Goal: Task Accomplishment & Management: Complete application form

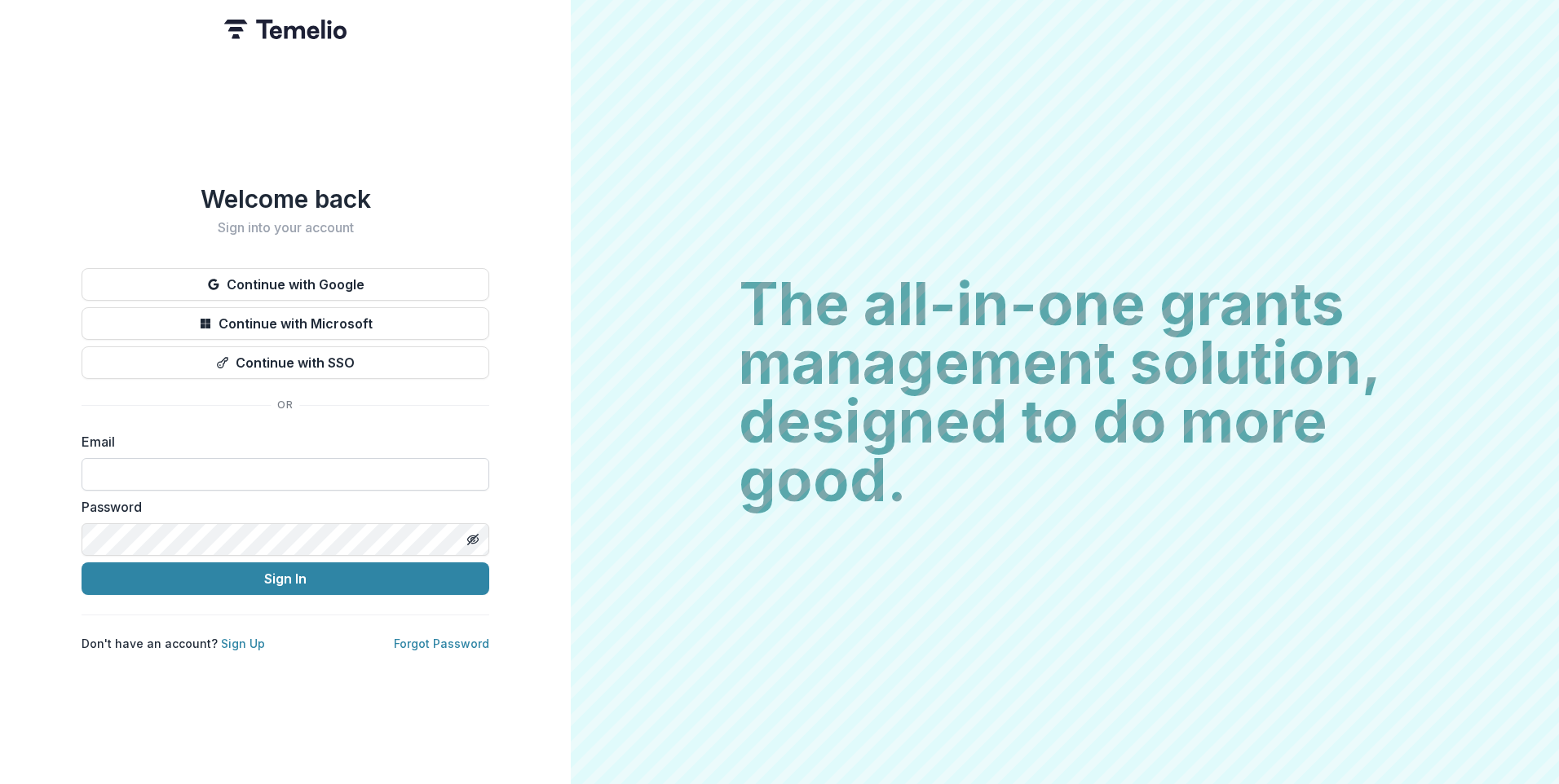
click at [301, 466] on input at bounding box center [286, 474] width 408 height 33
click at [201, 460] on input at bounding box center [286, 474] width 408 height 33
type input "**********"
click at [82, 562] on button "Sign In" at bounding box center [286, 578] width 408 height 33
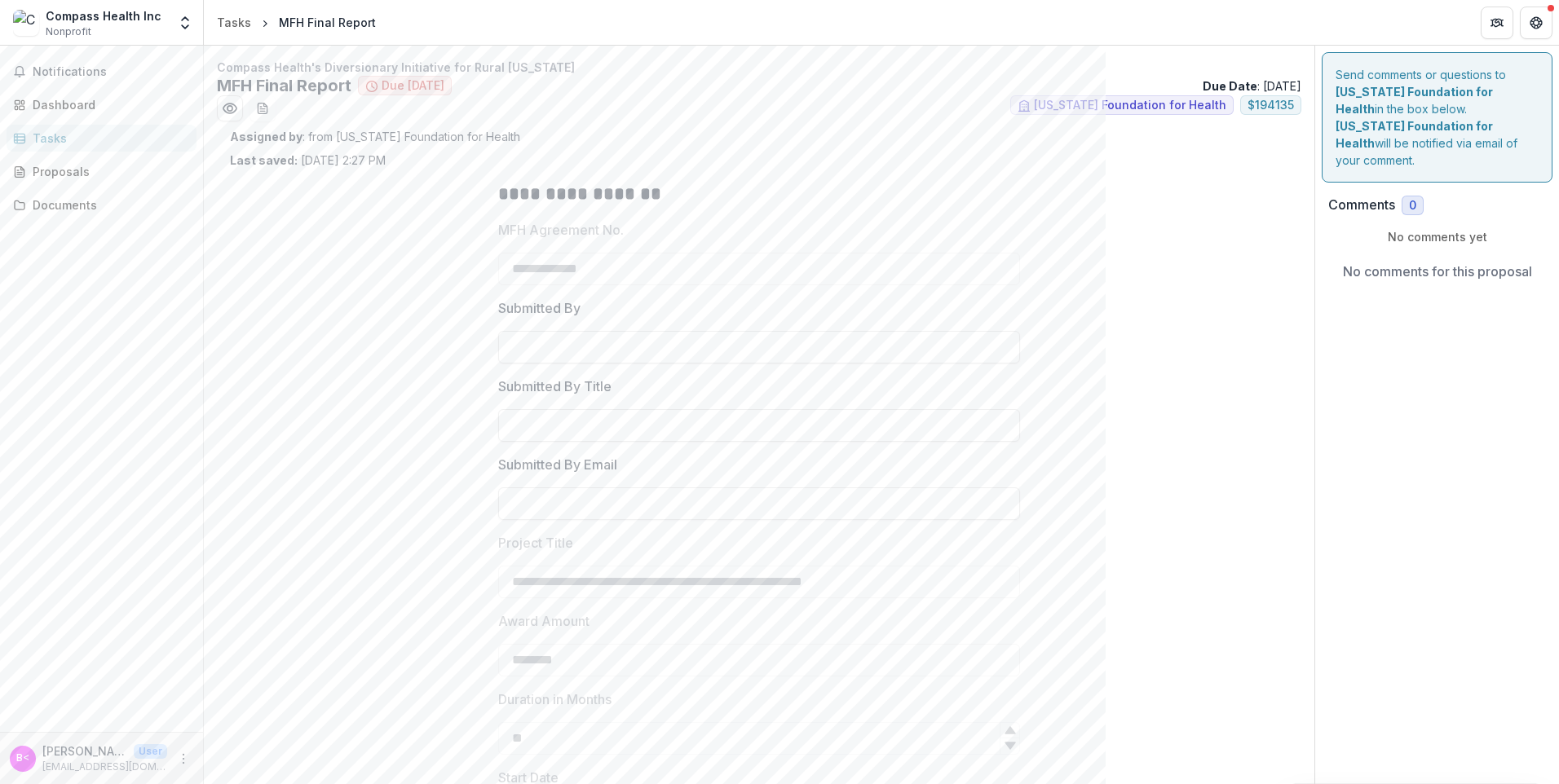
click at [82, 135] on div "Tasks" at bounding box center [108, 137] width 151 height 17
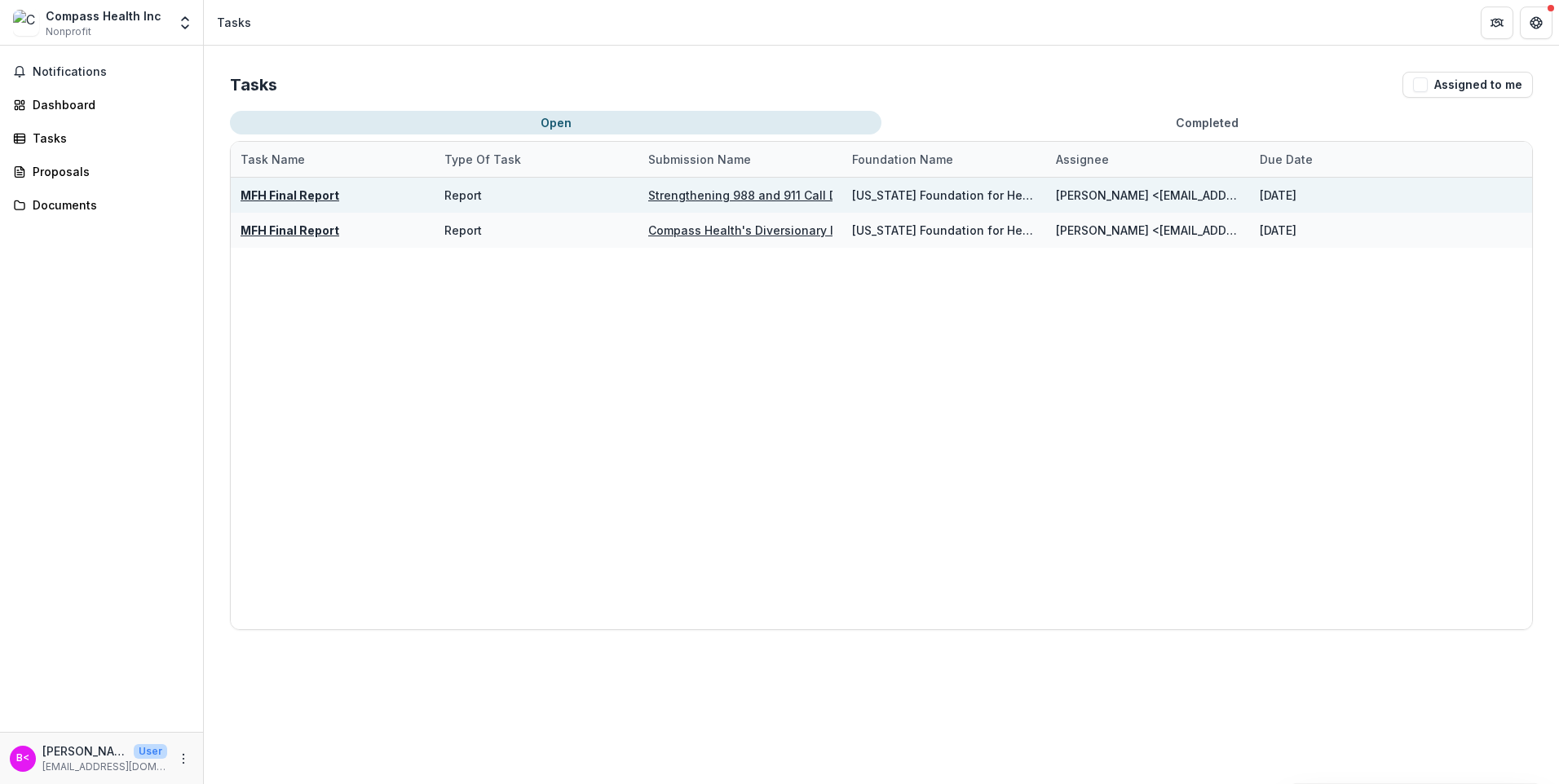
click at [696, 194] on u "Strengthening 988 and 911 Call Diversion" at bounding box center [766, 196] width 235 height 14
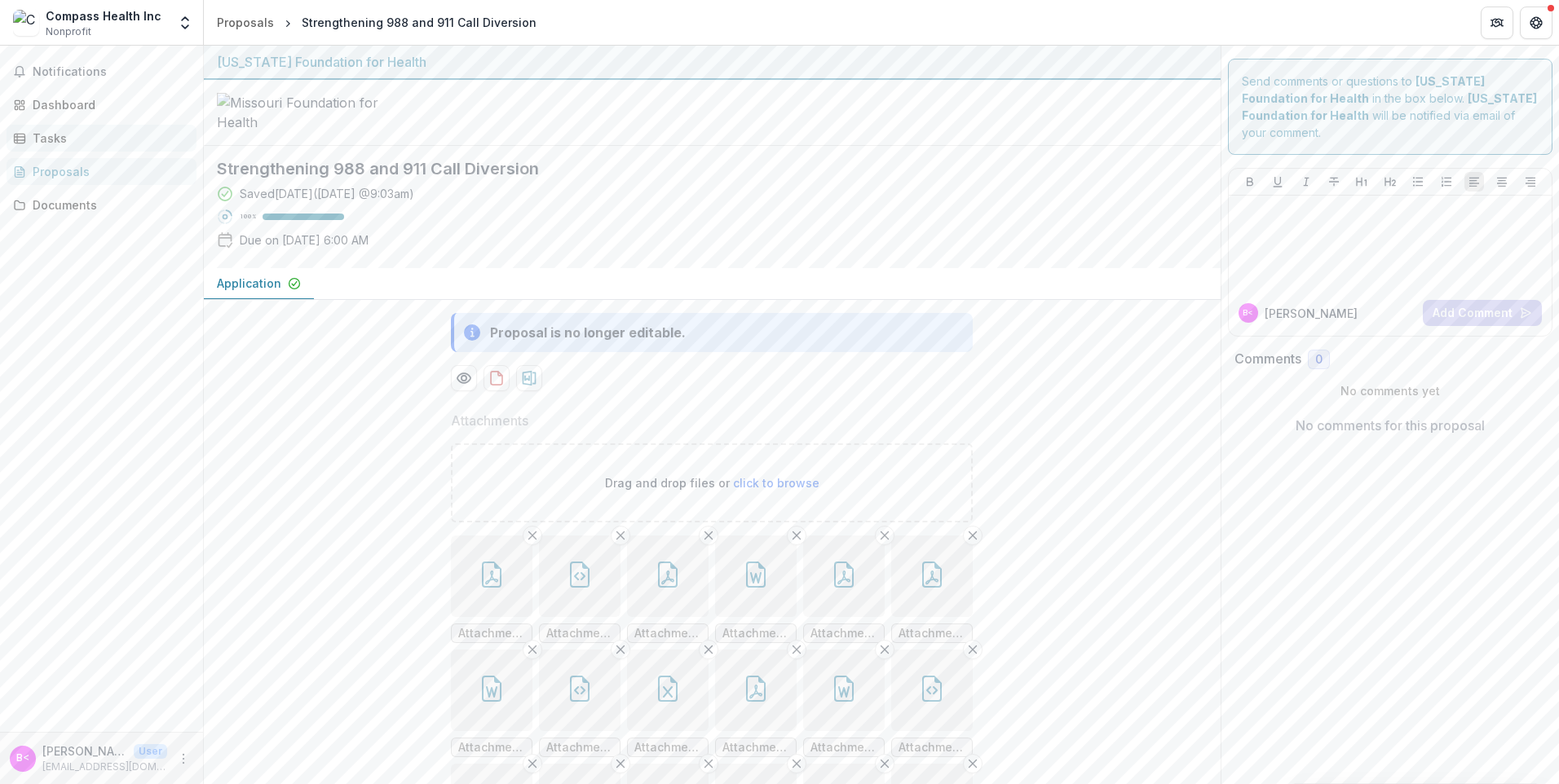
click at [51, 130] on div "Tasks" at bounding box center [108, 137] width 151 height 17
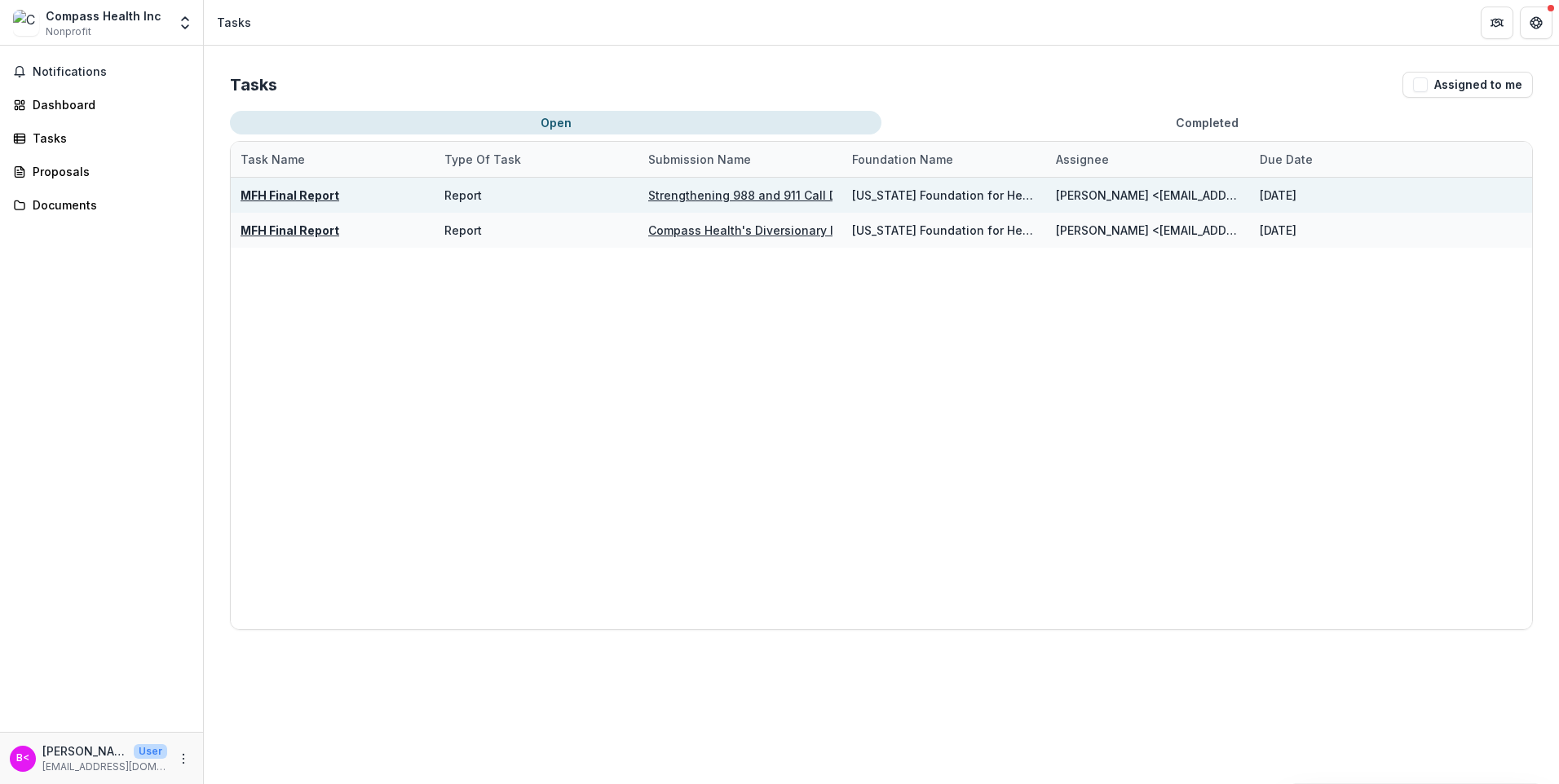
click at [281, 191] on u "MFH Final Report" at bounding box center [289, 196] width 99 height 14
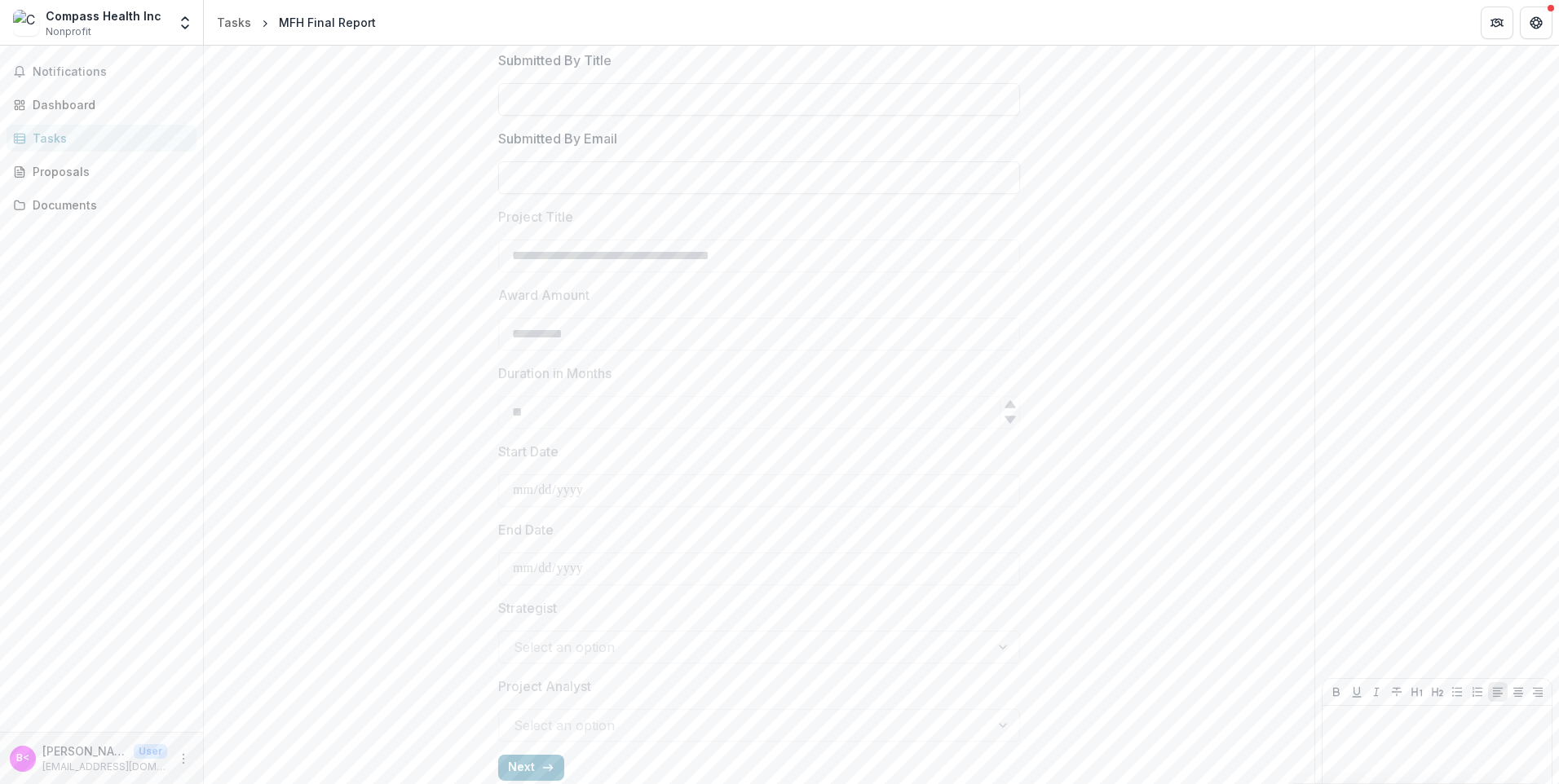
scroll to position [395, 0]
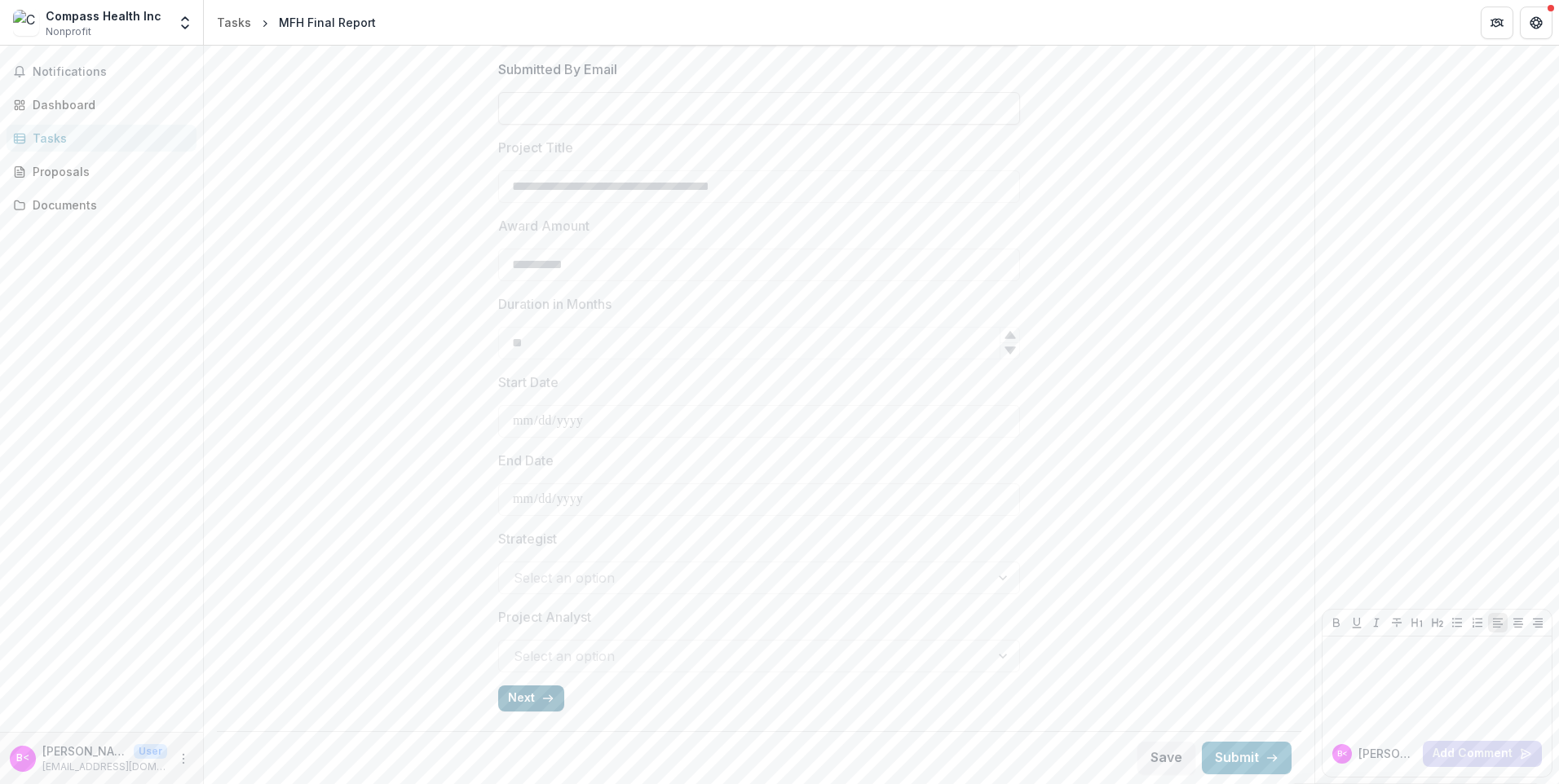
click at [541, 696] on icon "button" at bounding box center [547, 698] width 13 height 13
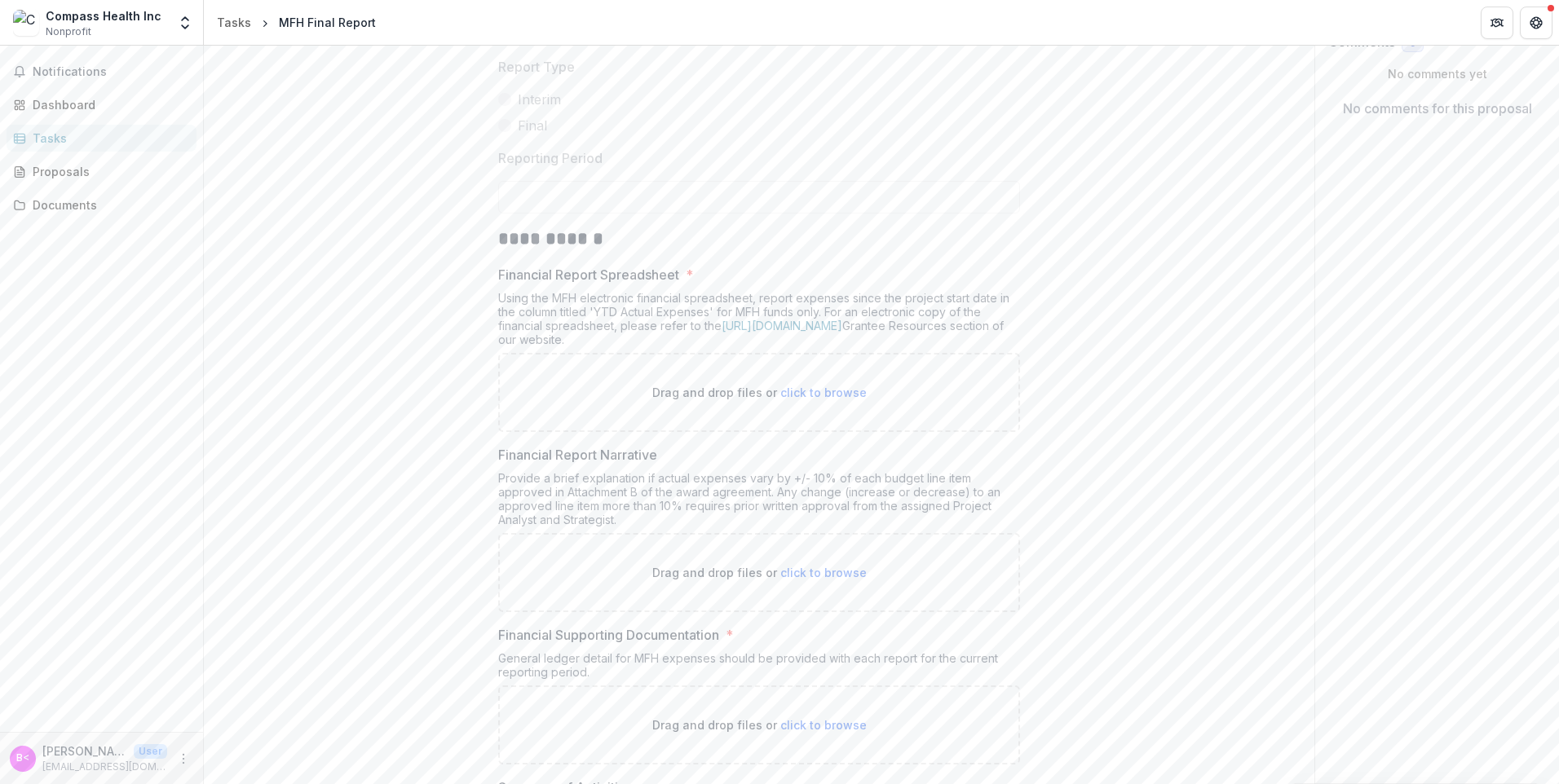
scroll to position [0, 0]
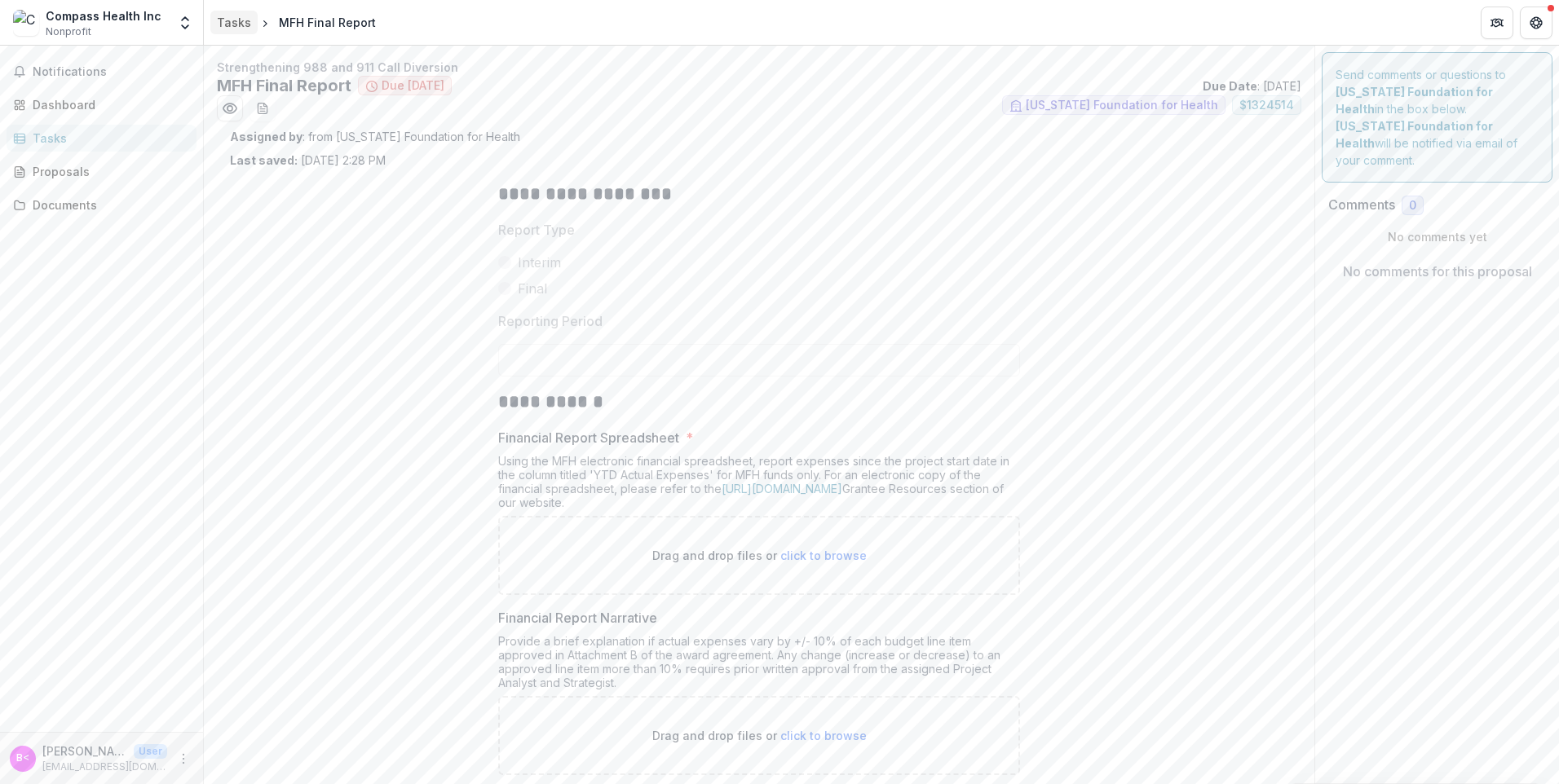
click at [225, 25] on div "Tasks" at bounding box center [234, 22] width 35 height 17
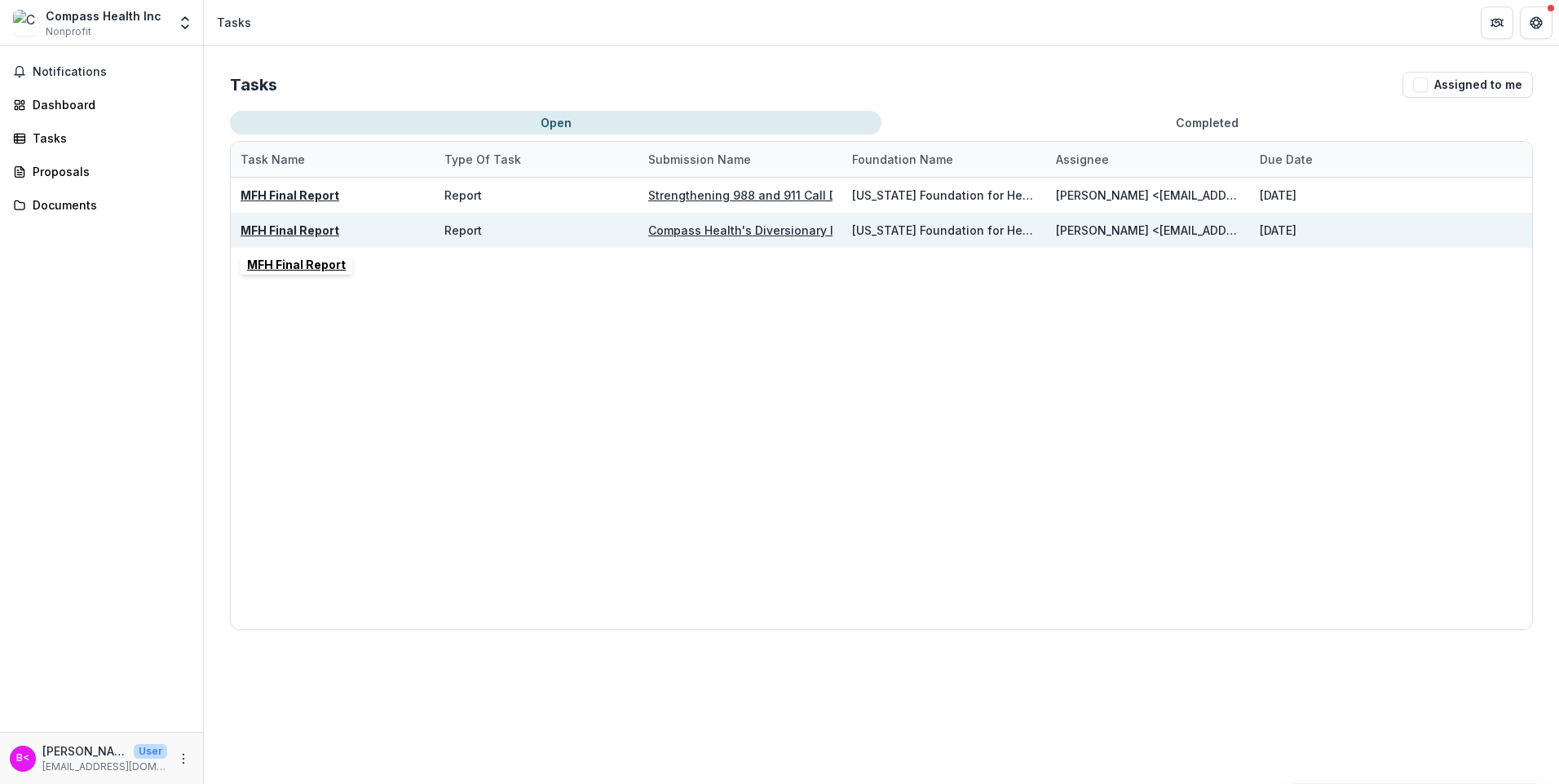
click at [295, 226] on u "MFH Final Report" at bounding box center [289, 230] width 99 height 14
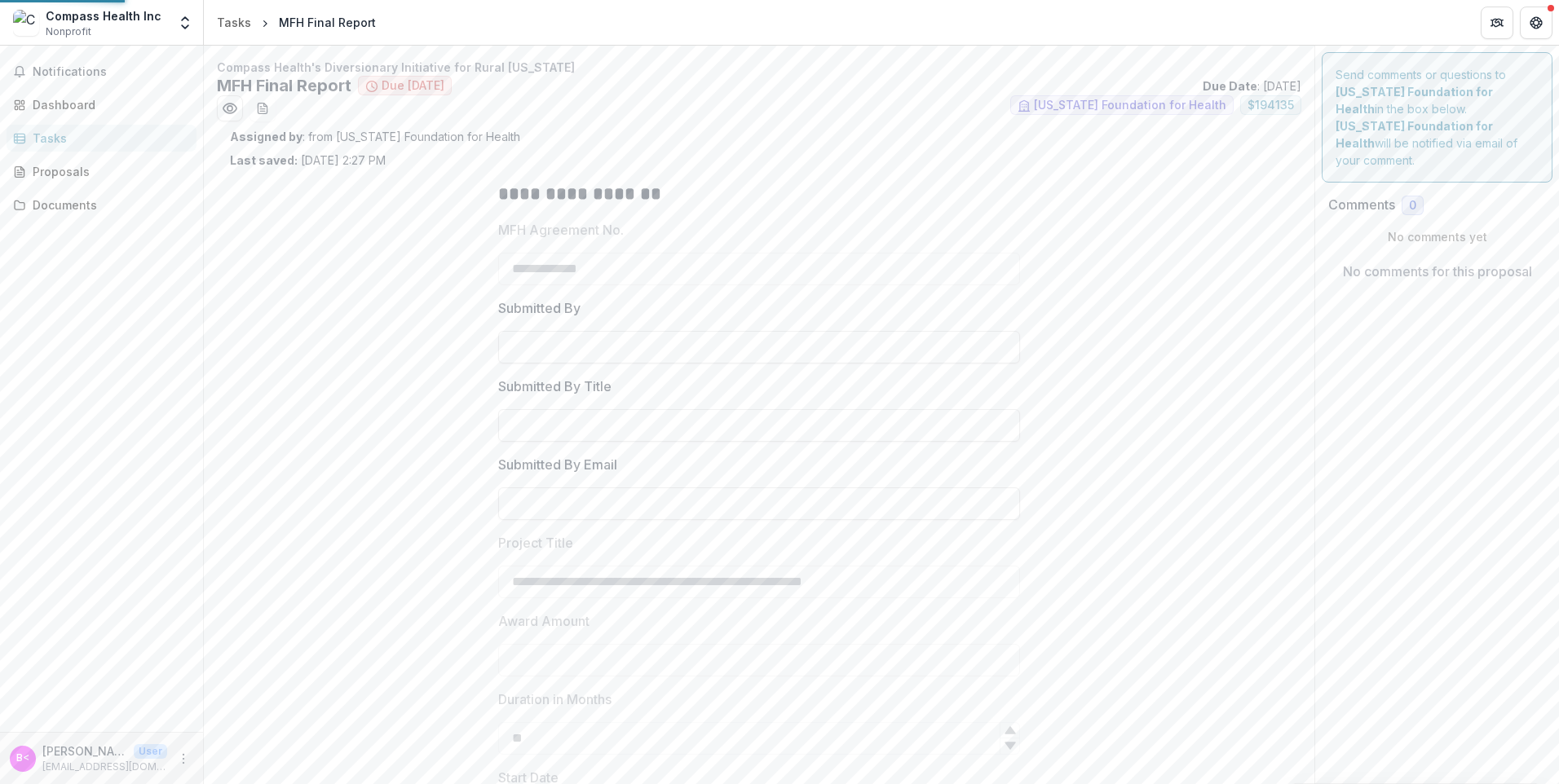
type input "********"
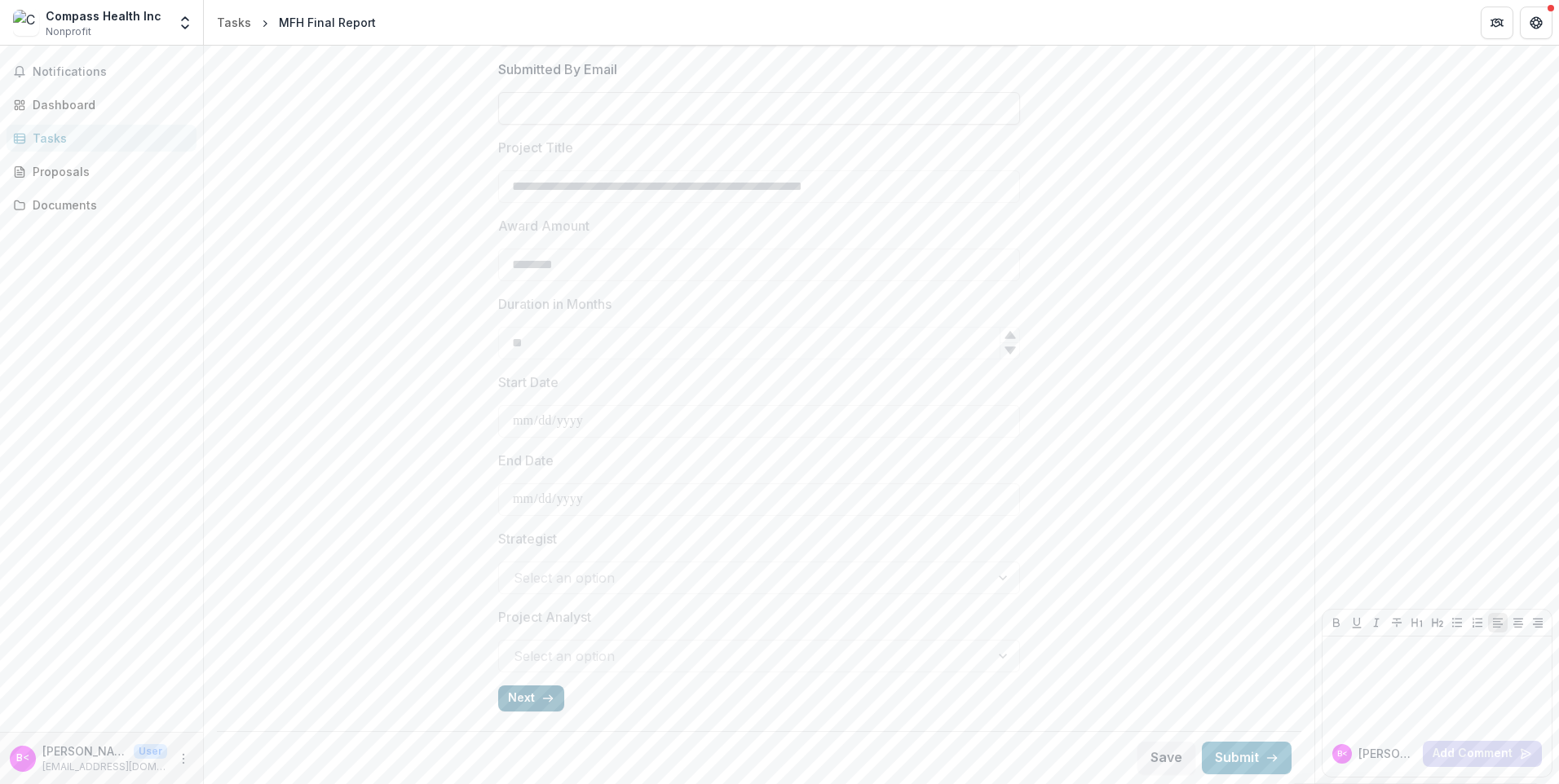
click at [548, 692] on icon "button" at bounding box center [547, 698] width 13 height 13
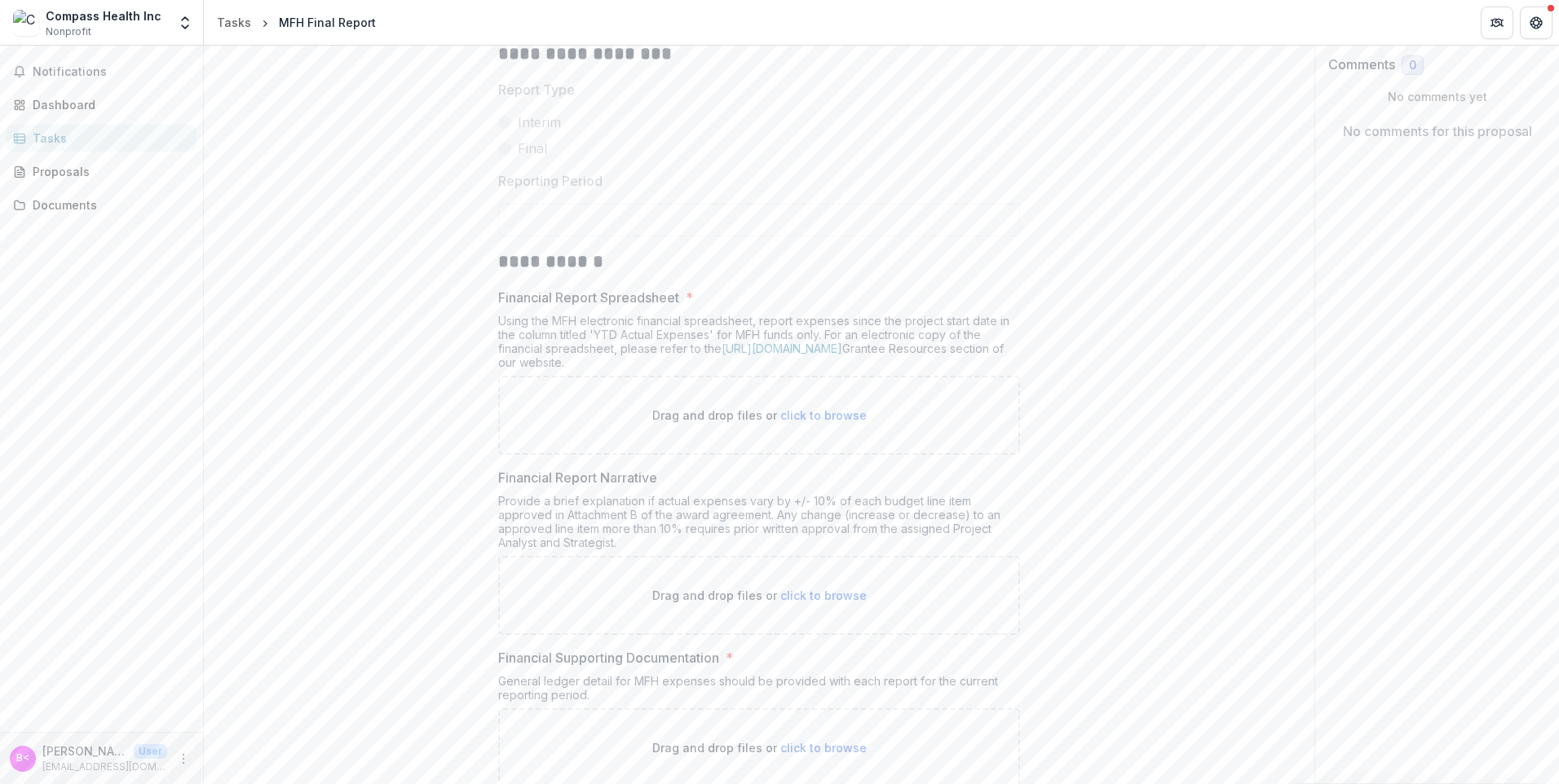
scroll to position [0, 0]
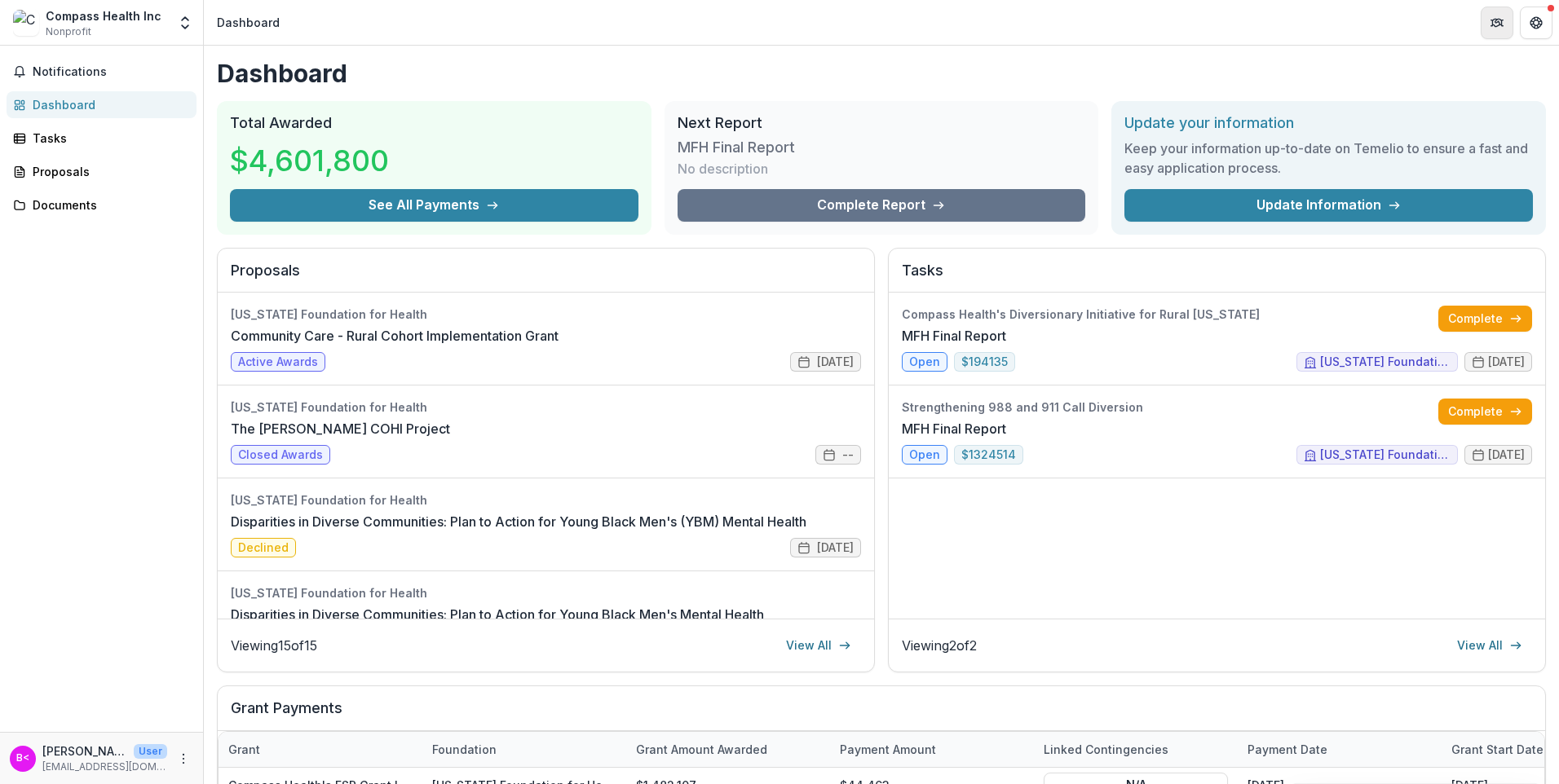
drag, startPoint x: 1510, startPoint y: 73, endPoint x: 1500, endPoint y: 20, distance: 53.9
click at [1510, 73] on h1 "Dashboard" at bounding box center [881, 73] width 1329 height 30
